Goal: Check status

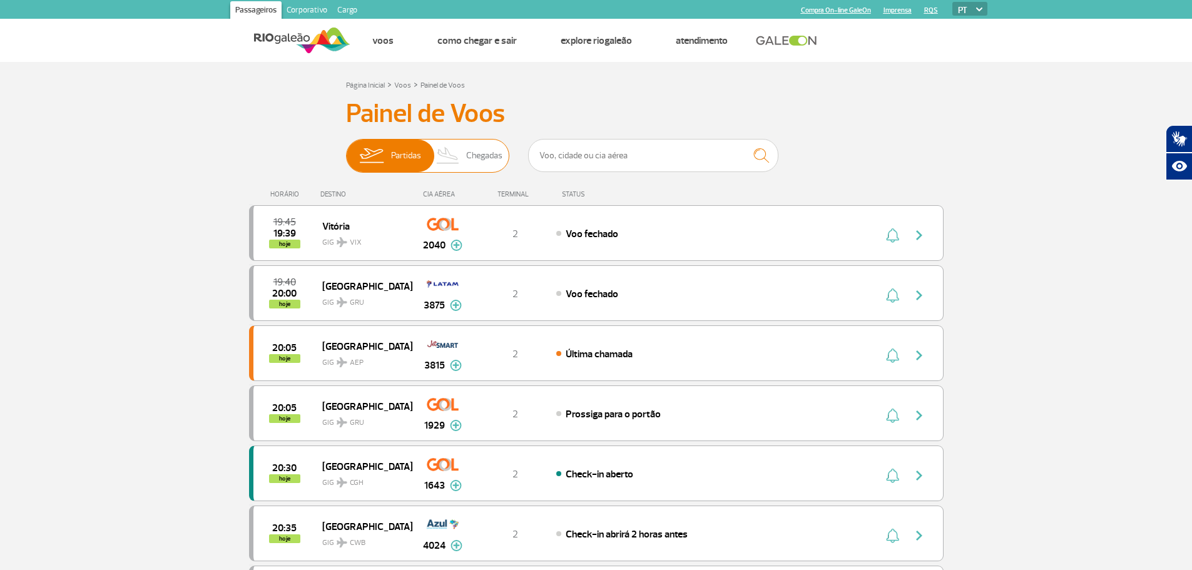
click at [489, 161] on span "Chegadas" at bounding box center [484, 156] width 36 height 33
click at [346, 150] on input "Partidas Chegadas" at bounding box center [346, 150] width 0 height 0
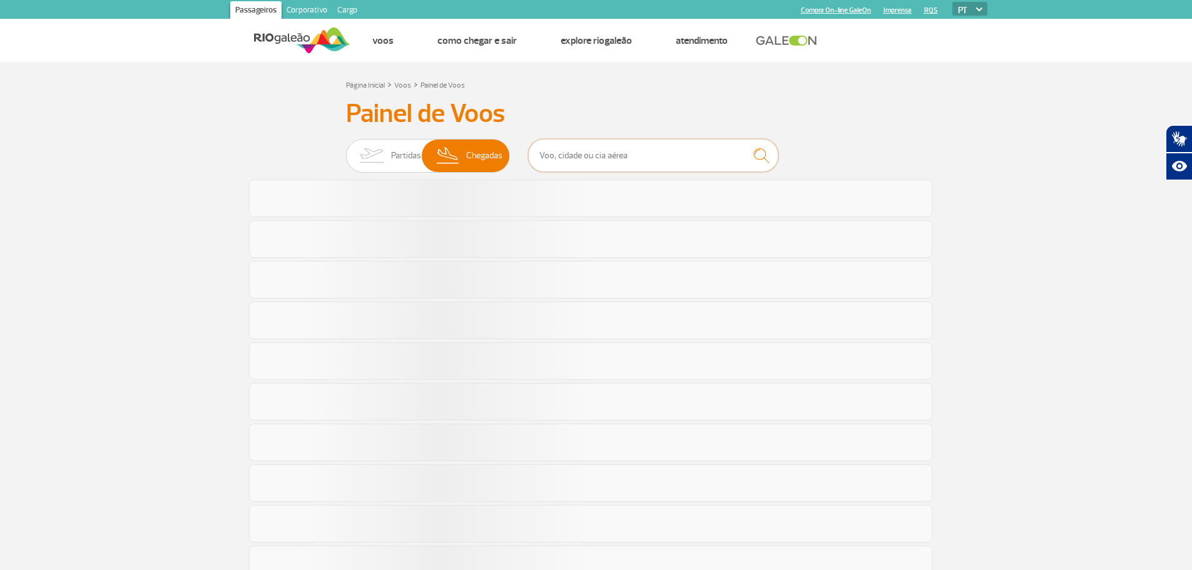
click at [617, 159] on input "text" at bounding box center [653, 155] width 250 height 33
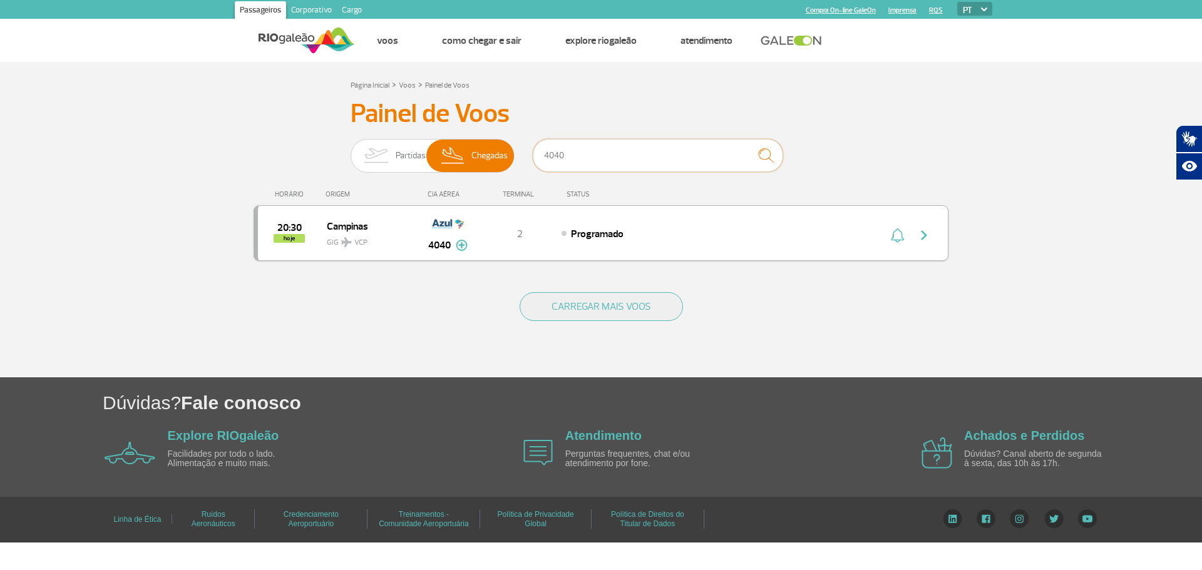
type input "4040"
click at [589, 236] on span "Programado" at bounding box center [597, 234] width 53 height 13
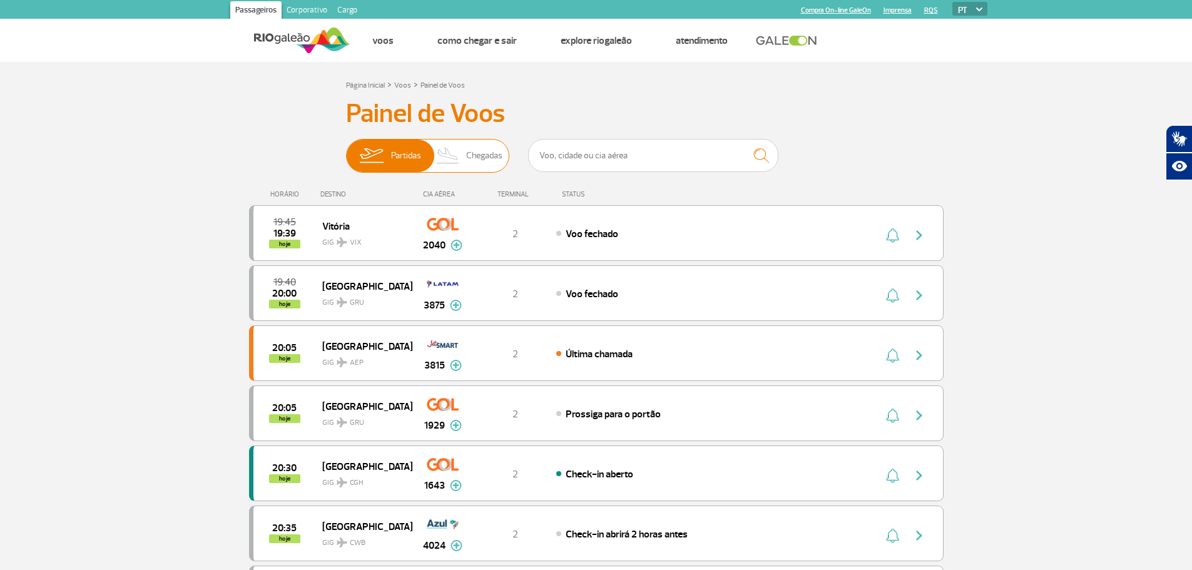
click at [456, 150] on img at bounding box center [448, 156] width 37 height 33
click at [346, 150] on input "Partidas Chegadas" at bounding box center [346, 150] width 0 height 0
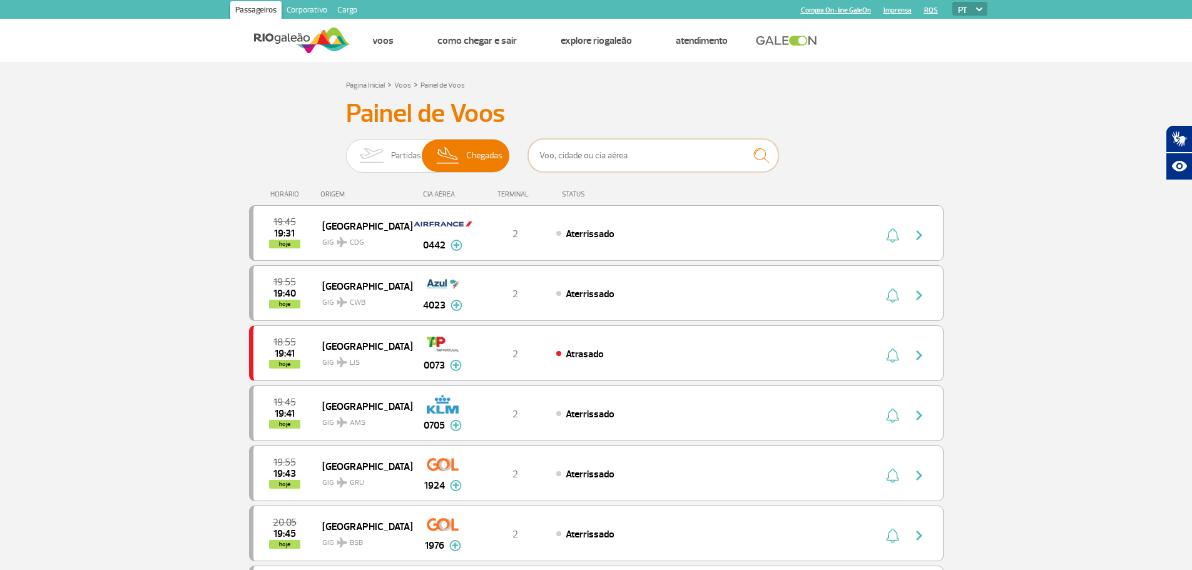
click at [578, 164] on input "text" at bounding box center [653, 155] width 250 height 33
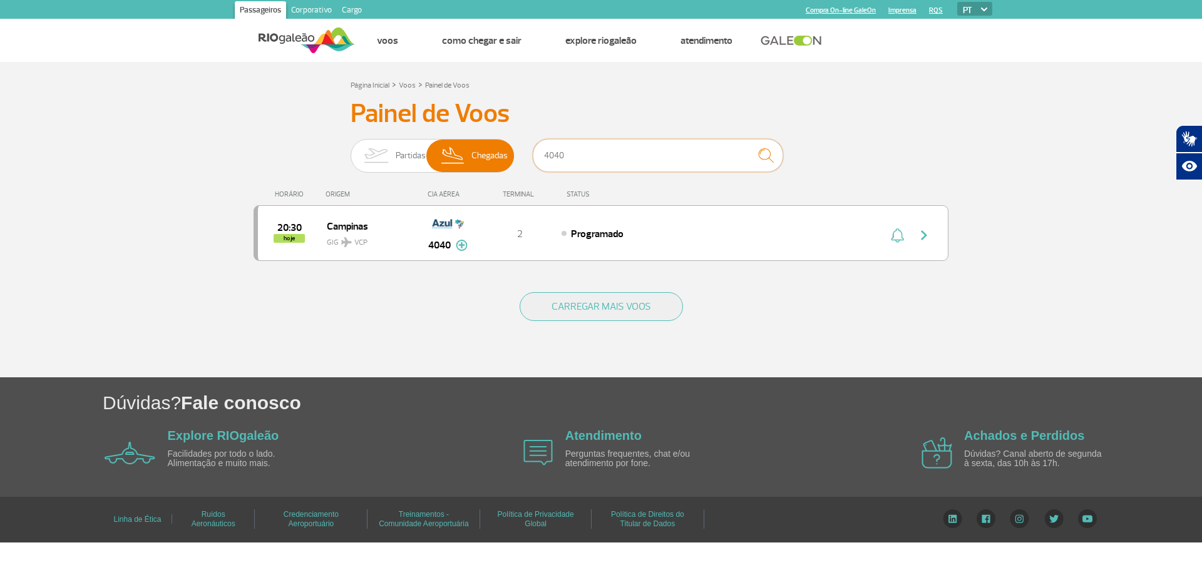
type input "4040"
